Goal: Find specific page/section

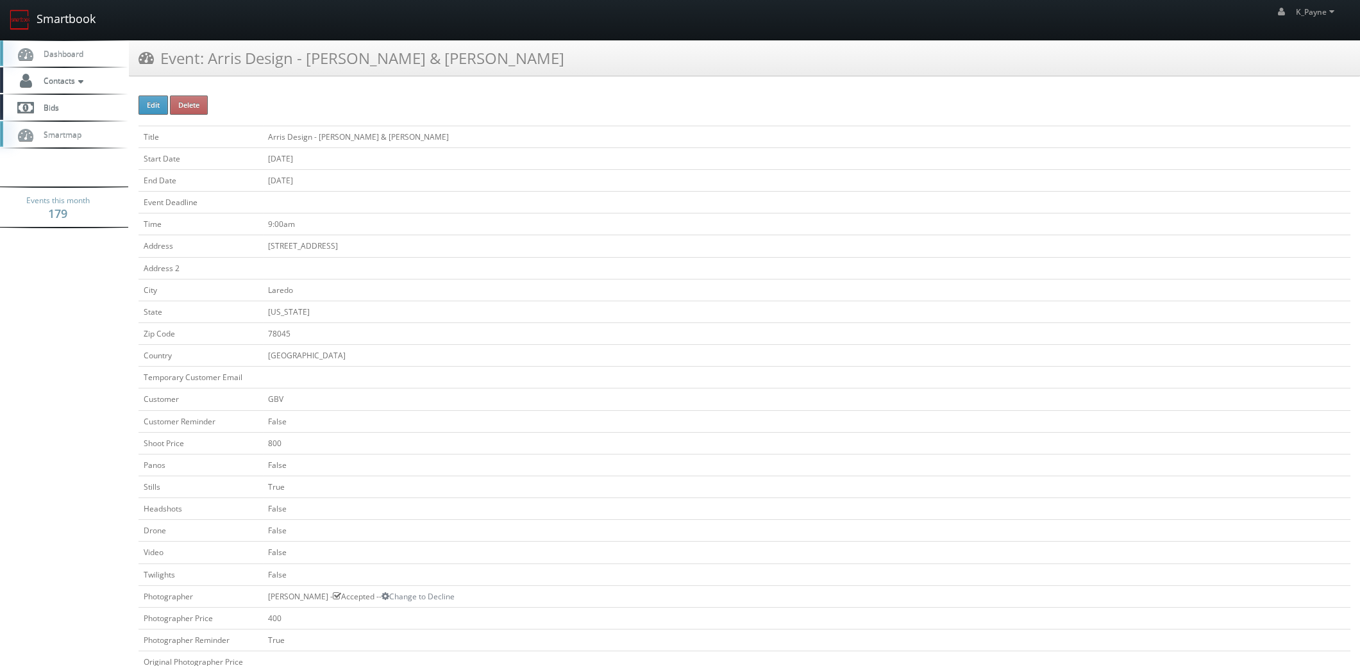
click at [75, 17] on link "Smartbook" at bounding box center [52, 20] width 105 height 40
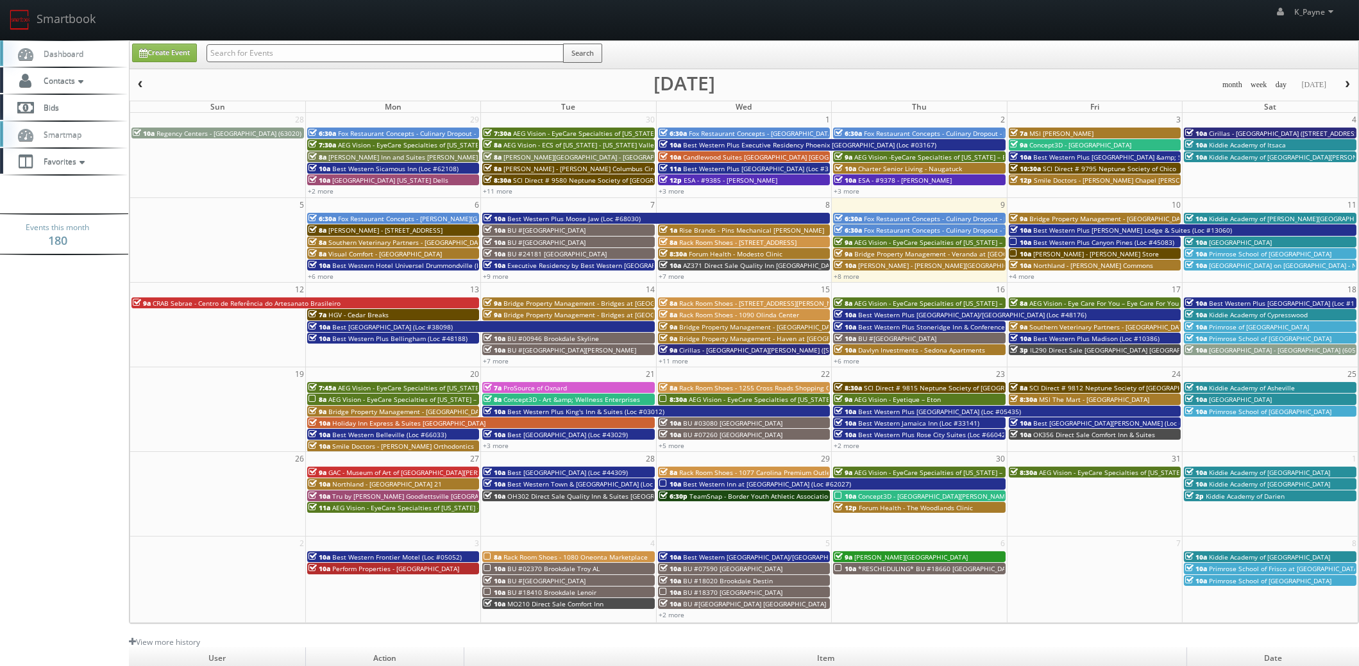
click at [251, 52] on input "text" at bounding box center [385, 53] width 357 height 18
type input "va067"
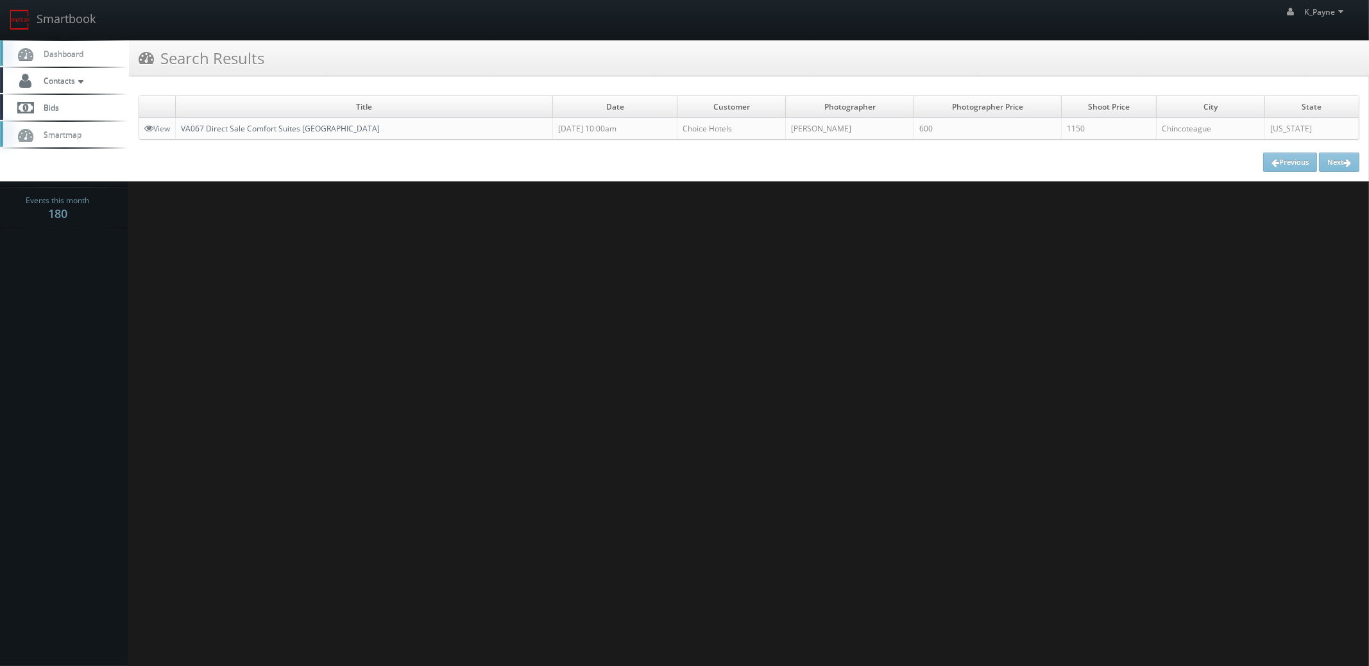
click at [314, 131] on link "VA067 Direct Sale Comfort Suites [GEOGRAPHIC_DATA]" at bounding box center [280, 128] width 199 height 11
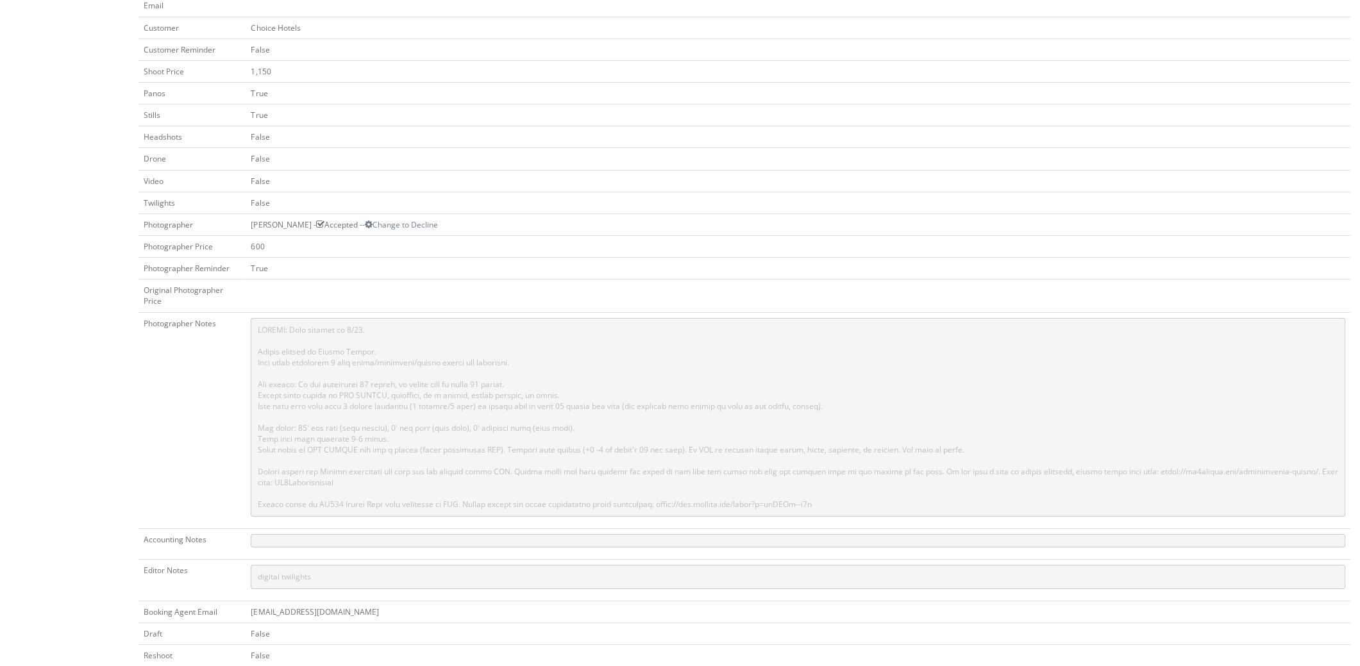
scroll to position [385, 0]
